Goal: Task Accomplishment & Management: Manage account settings

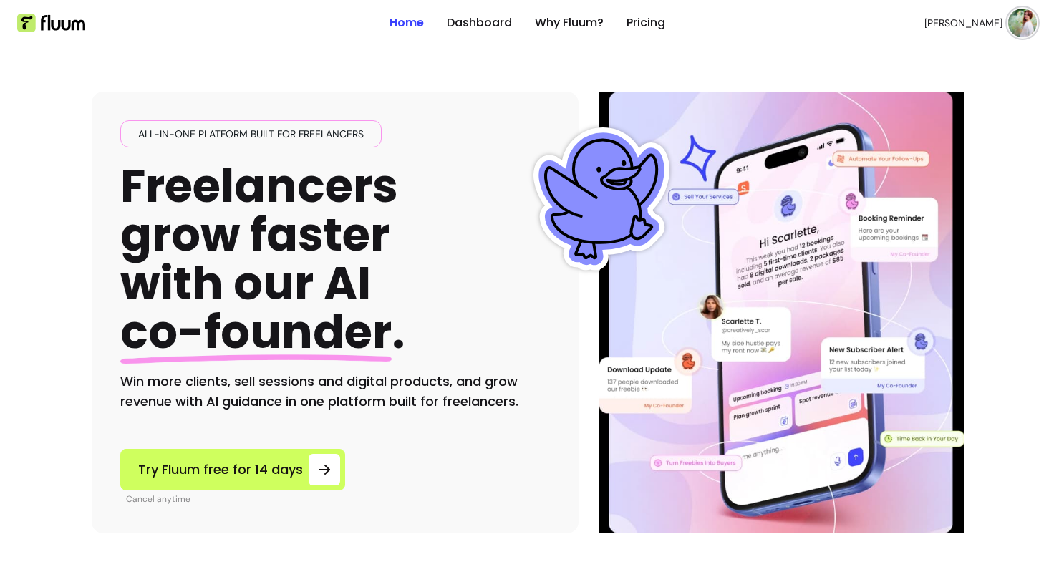
click at [1018, 22] on img at bounding box center [1022, 23] width 29 height 29
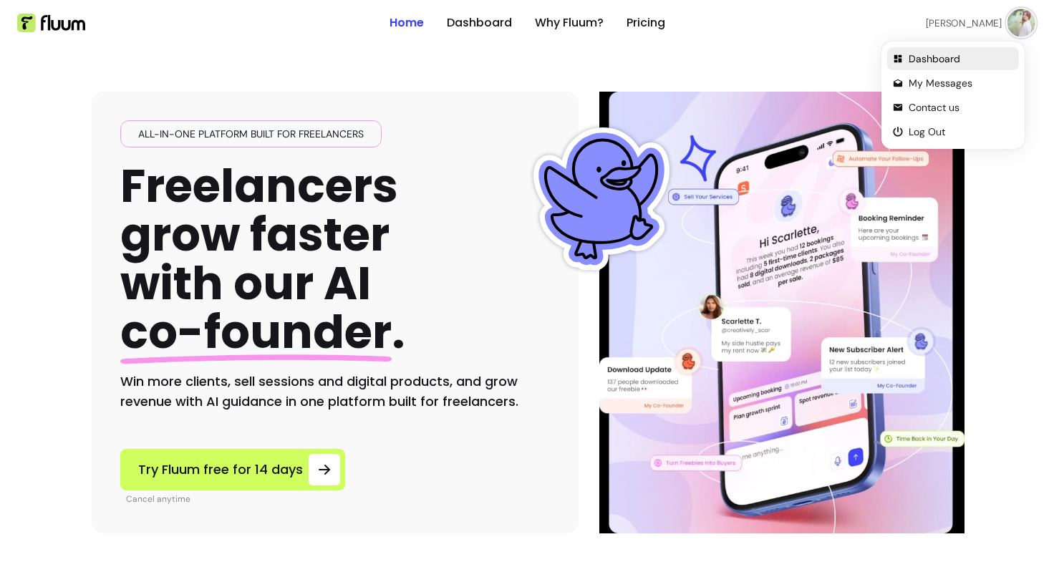
click at [918, 61] on span "Dashboard" at bounding box center [961, 59] width 105 height 14
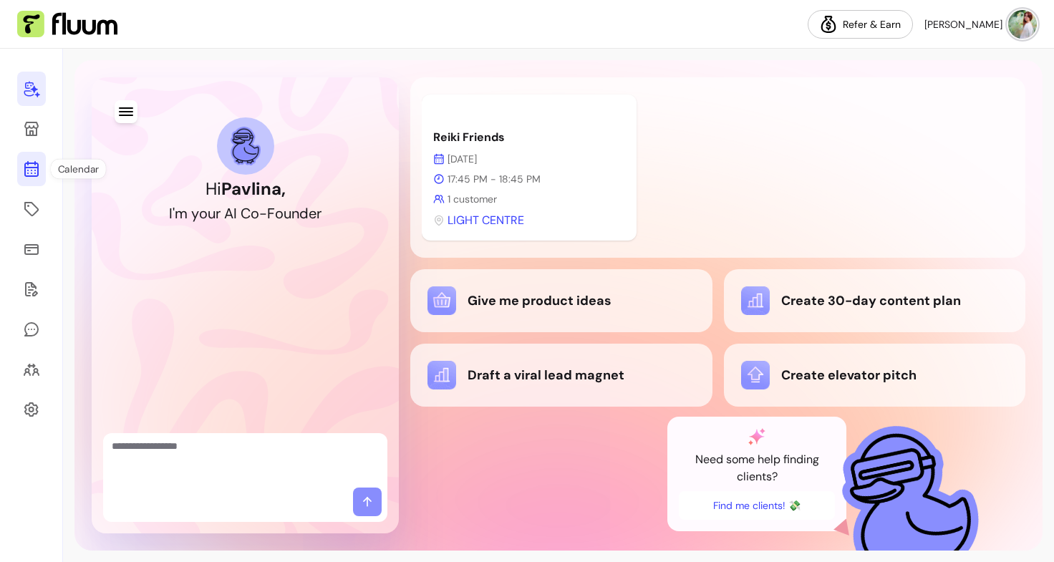
click at [35, 167] on icon at bounding box center [31, 112] width 243 height 204
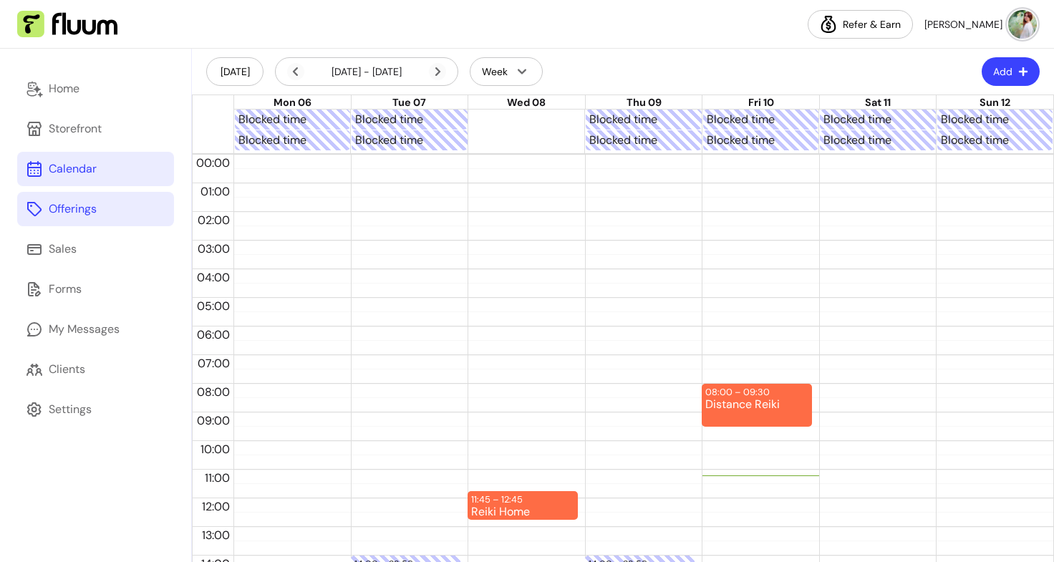
click at [108, 196] on link "Offerings" at bounding box center [95, 209] width 157 height 34
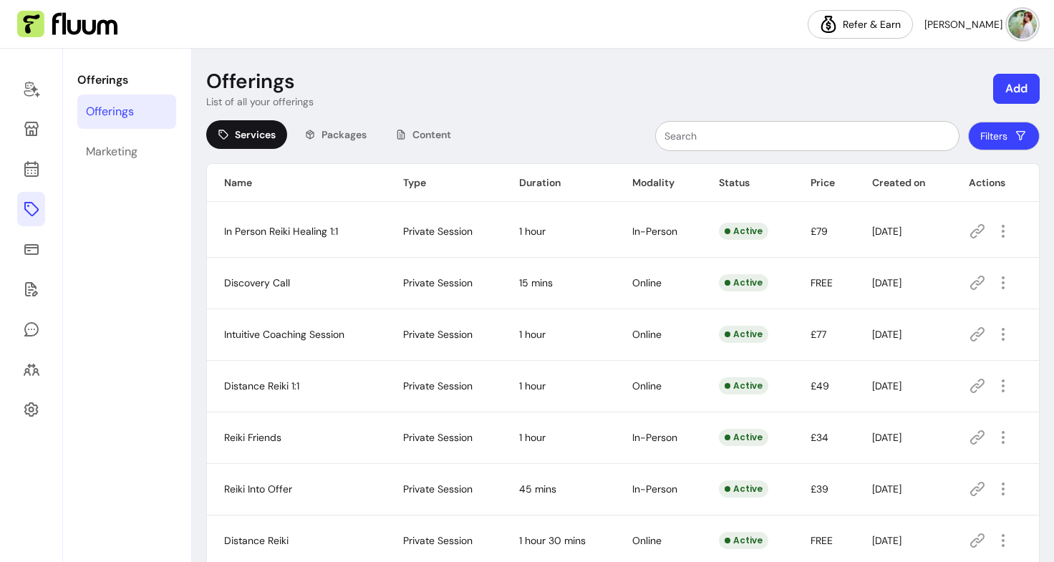
scroll to position [178, 0]
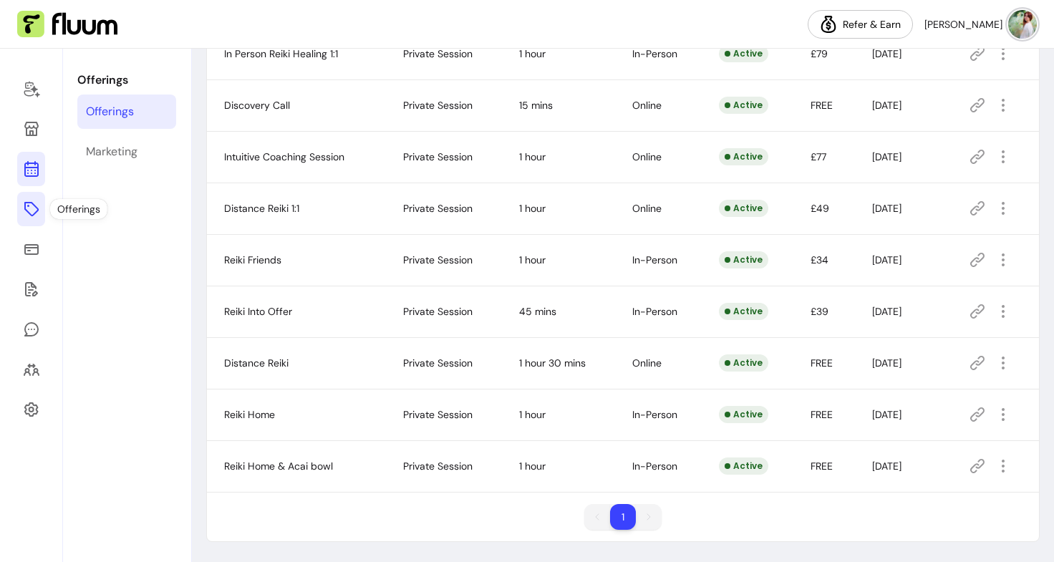
click at [24, 177] on icon at bounding box center [31, 168] width 17 height 17
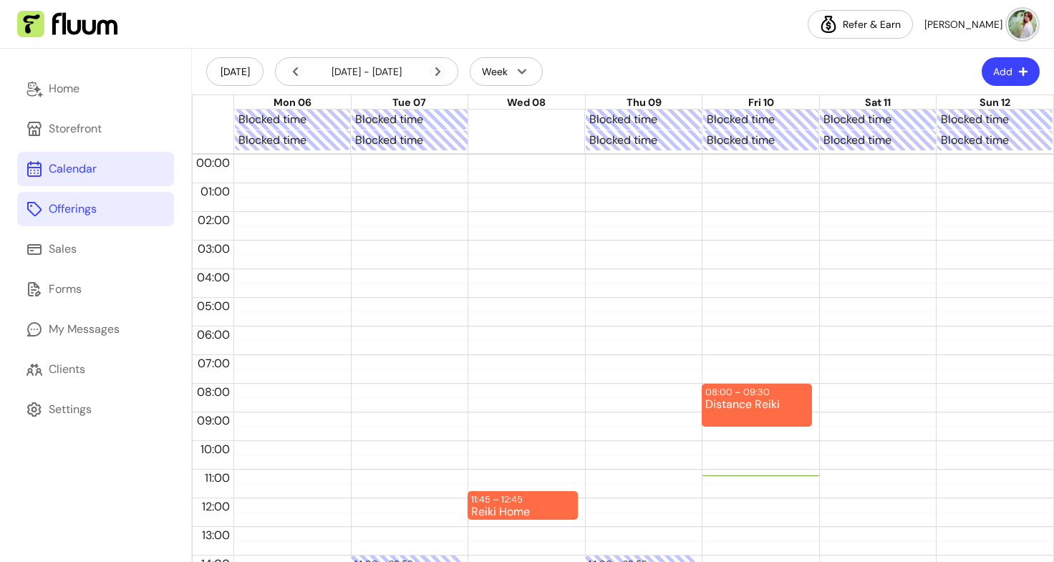
click at [62, 213] on div "Offerings" at bounding box center [73, 209] width 48 height 17
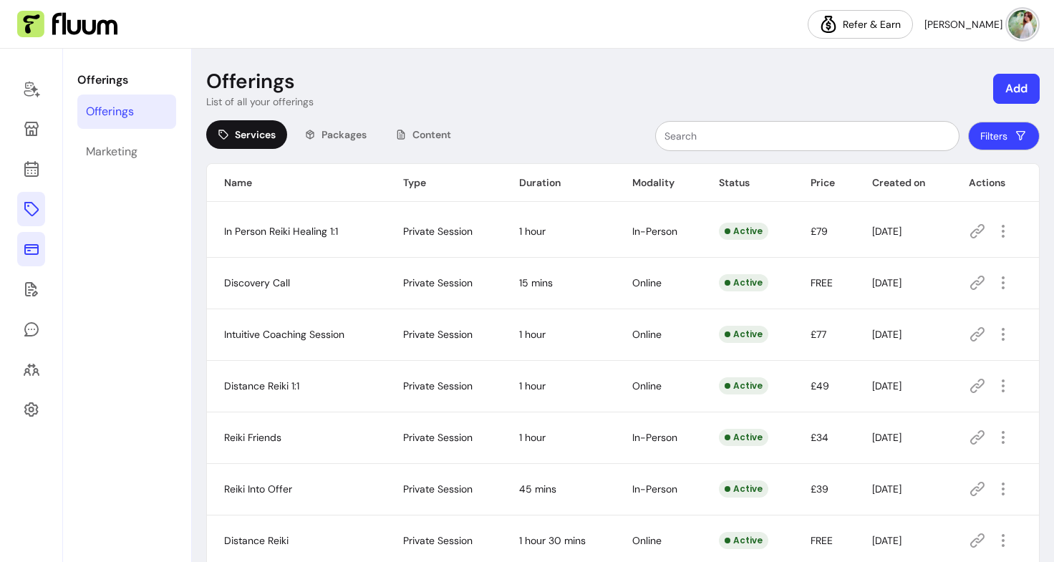
click at [29, 254] on icon at bounding box center [31, 249] width 14 height 11
click at [29, 297] on icon at bounding box center [31, 289] width 17 height 17
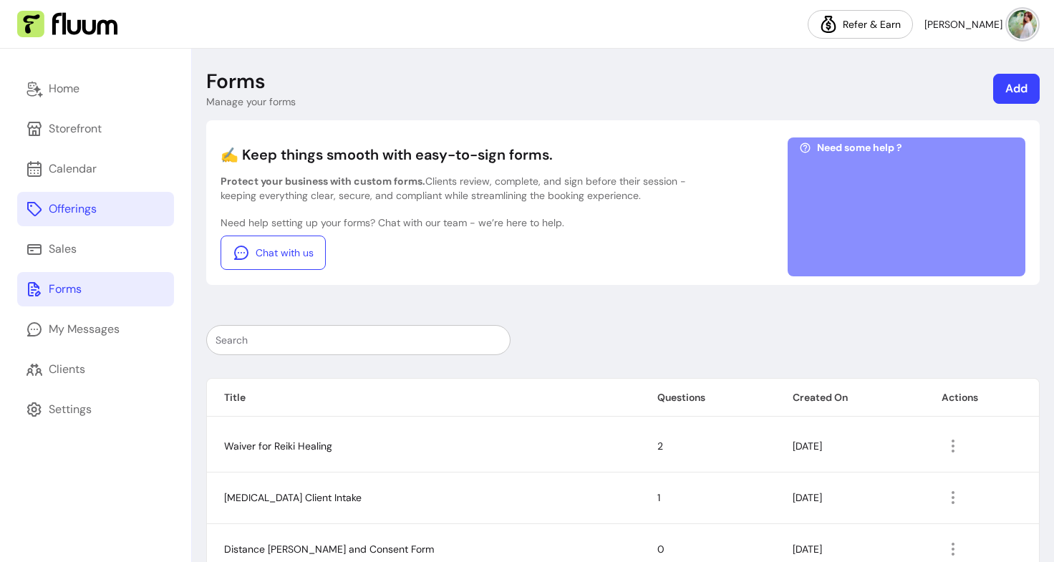
click at [64, 198] on link "Offerings" at bounding box center [95, 209] width 157 height 34
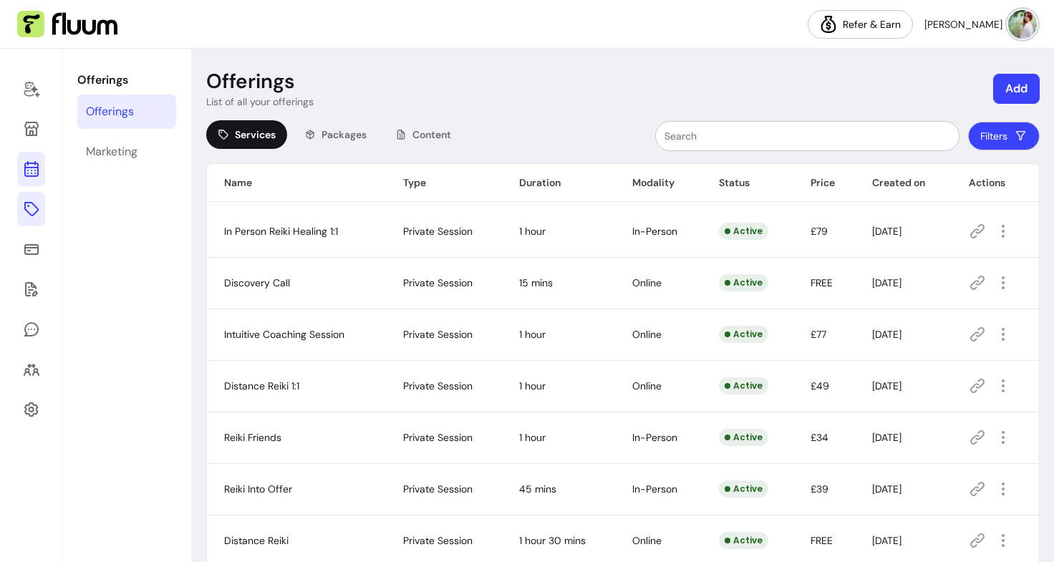
click at [32, 157] on link at bounding box center [31, 169] width 28 height 34
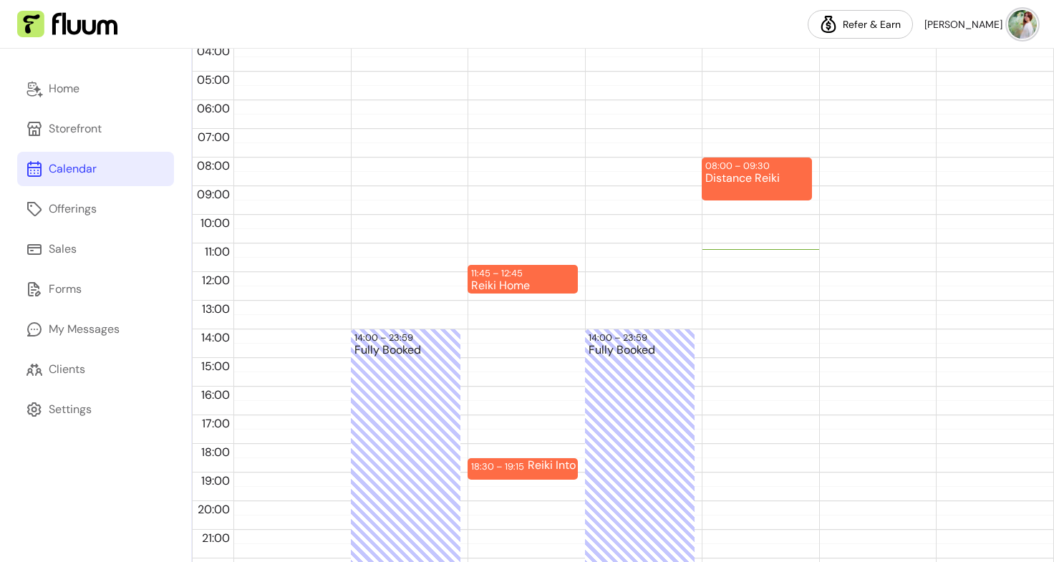
scroll to position [226, 0]
click at [775, 195] on div "Distance Reiki" at bounding box center [756, 186] width 103 height 26
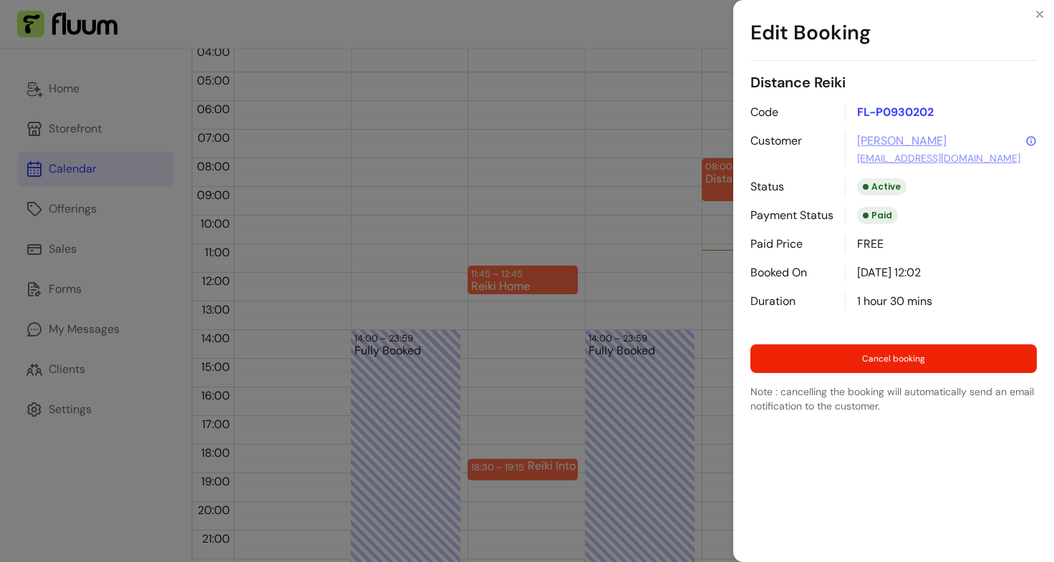
click at [715, 216] on div "Edit Booking Distance Reiki Code FL-P0930202 Customer Marcelina marcy_pf@hotmai…" at bounding box center [527, 281] width 1054 height 562
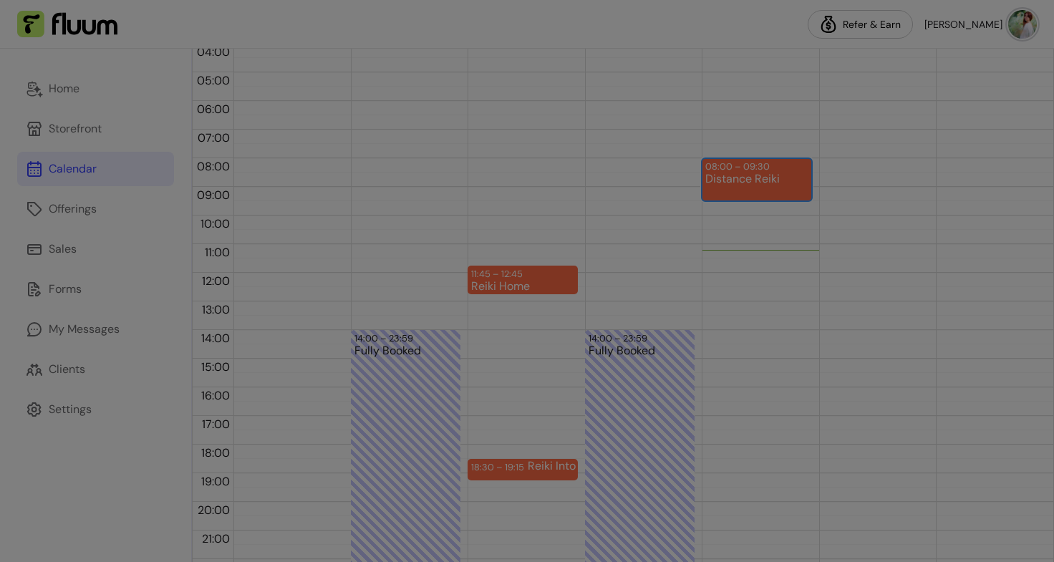
click at [738, 188] on div "Distance Reiki" at bounding box center [756, 186] width 103 height 26
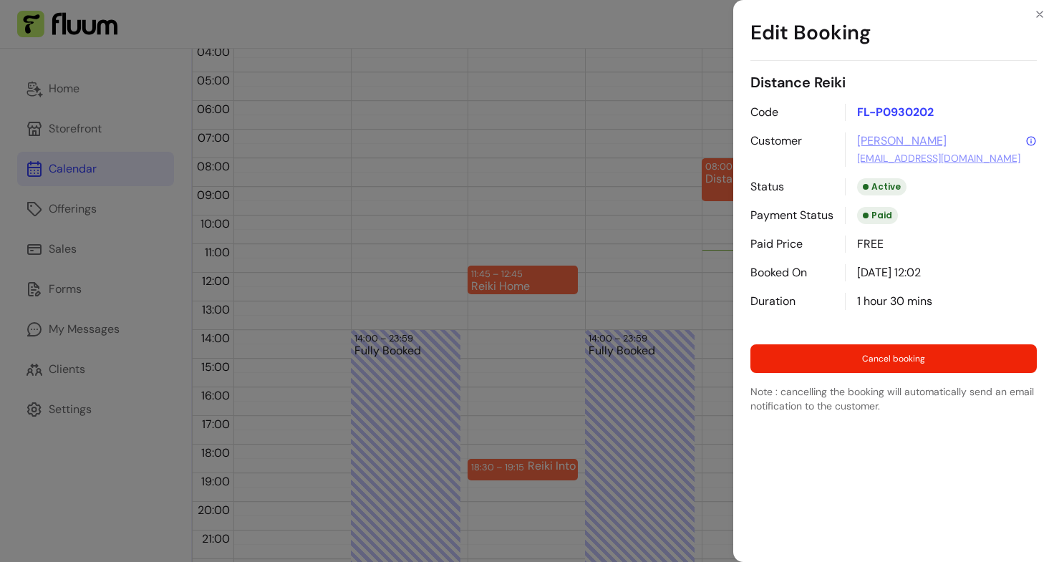
click at [708, 244] on div "Edit Booking Distance Reiki Code FL-P0930202 Customer Marcelina marcy_pf@hotmai…" at bounding box center [527, 281] width 1054 height 562
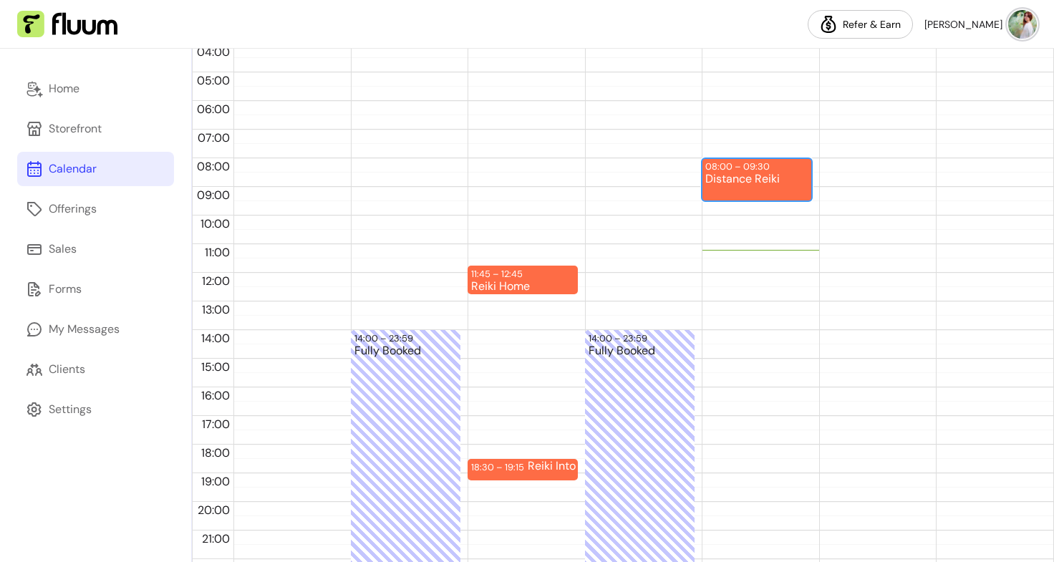
drag, startPoint x: 740, startPoint y: 167, endPoint x: 735, endPoint y: 310, distance: 143.3
click at [735, 310] on div "08:00 – 09:30 Distance Reiki" at bounding box center [757, 272] width 110 height 687
drag, startPoint x: 758, startPoint y: 186, endPoint x: 744, endPoint y: 307, distance: 121.9
click at [744, 307] on div "08:00 – 09:30 Distance Reiki" at bounding box center [757, 272] width 110 height 687
click at [740, 179] on div "Distance Reiki" at bounding box center [756, 186] width 103 height 26
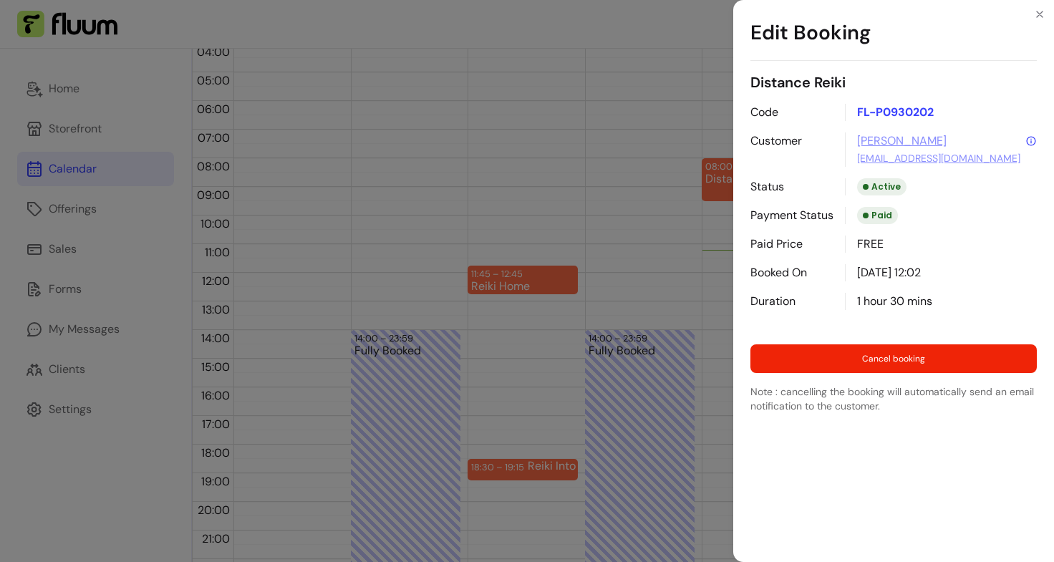
click at [637, 173] on div "Edit Booking Distance Reiki Code FL-P0930202 Customer Marcelina marcy_pf@hotmai…" at bounding box center [527, 281] width 1054 height 562
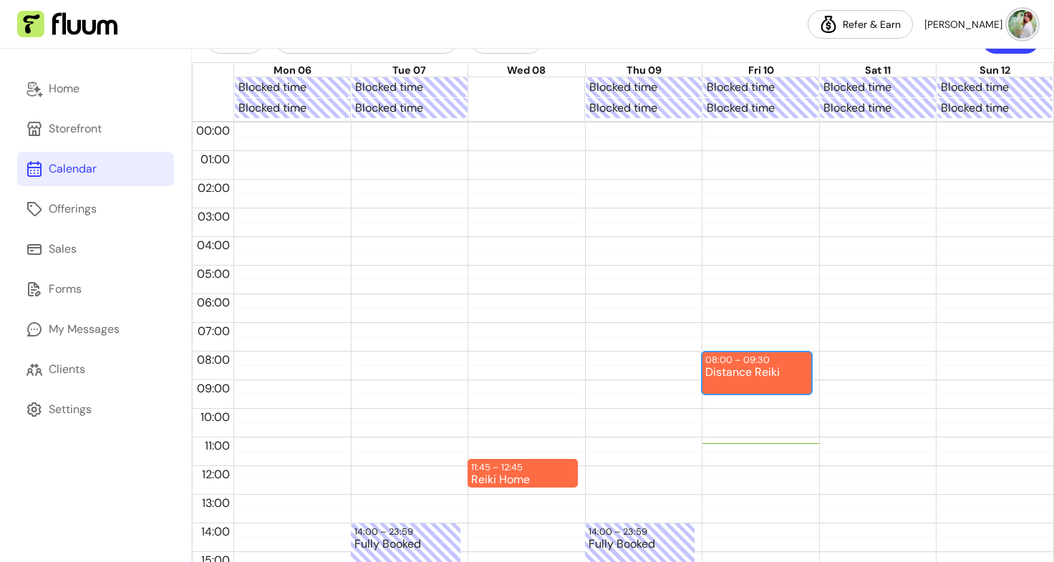
scroll to position [0, 0]
